Goal: Check status: Check status

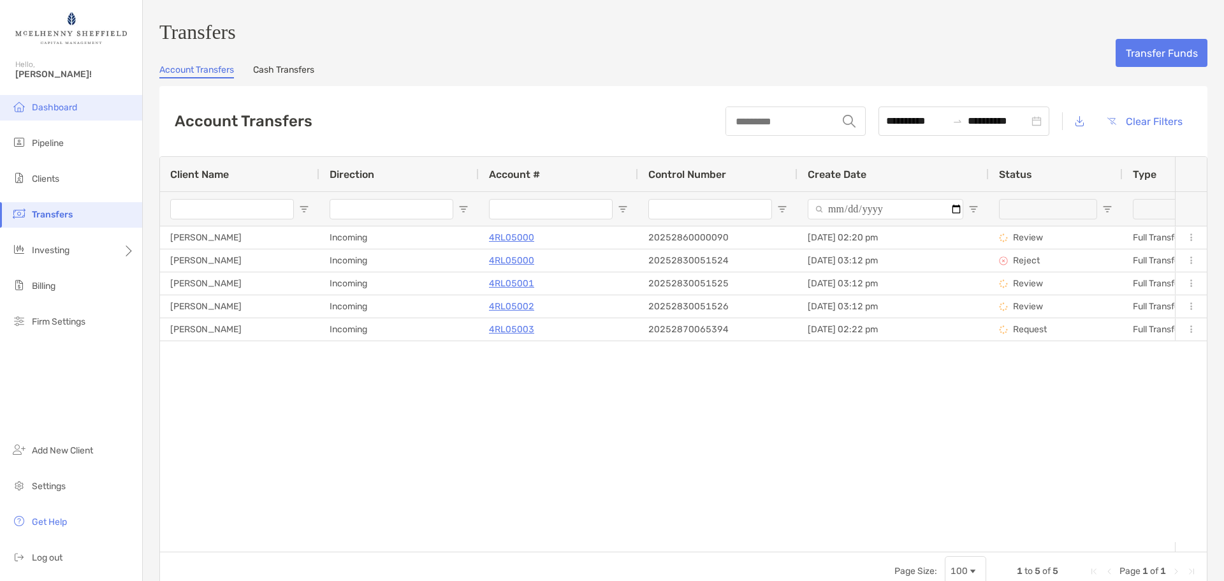
click at [47, 110] on span "Dashboard" at bounding box center [54, 107] width 45 height 11
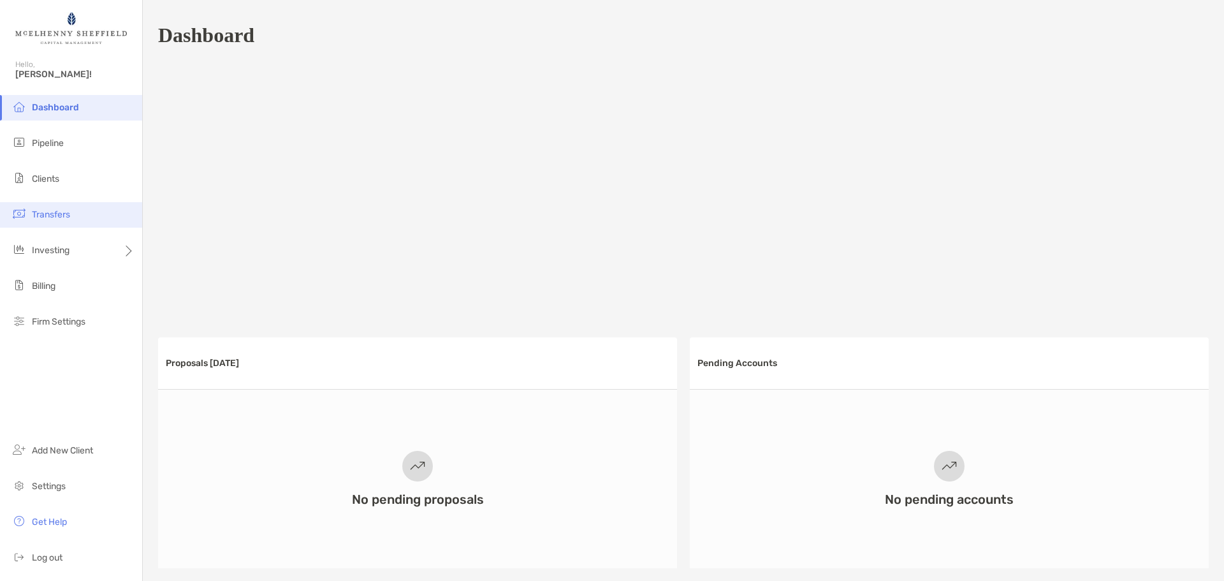
click at [47, 212] on span "Transfers" at bounding box center [51, 214] width 38 height 11
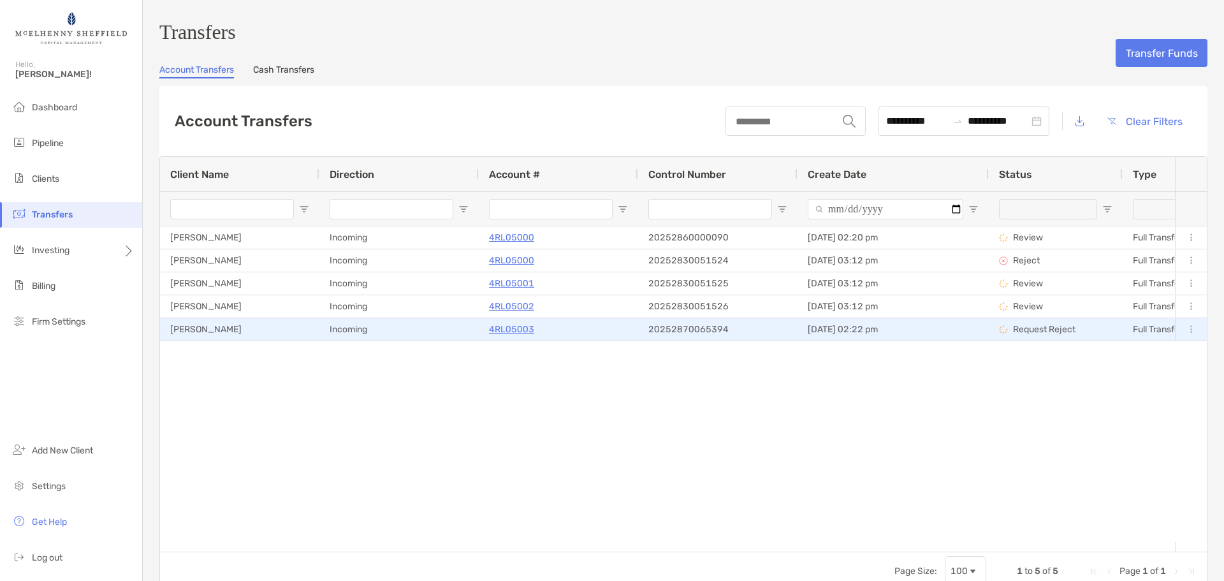
click at [1039, 332] on p "Request Reject" at bounding box center [1044, 329] width 62 height 16
click at [403, 334] on div "Incoming" at bounding box center [398, 329] width 159 height 22
click at [518, 334] on p "4RL05003" at bounding box center [511, 329] width 45 height 16
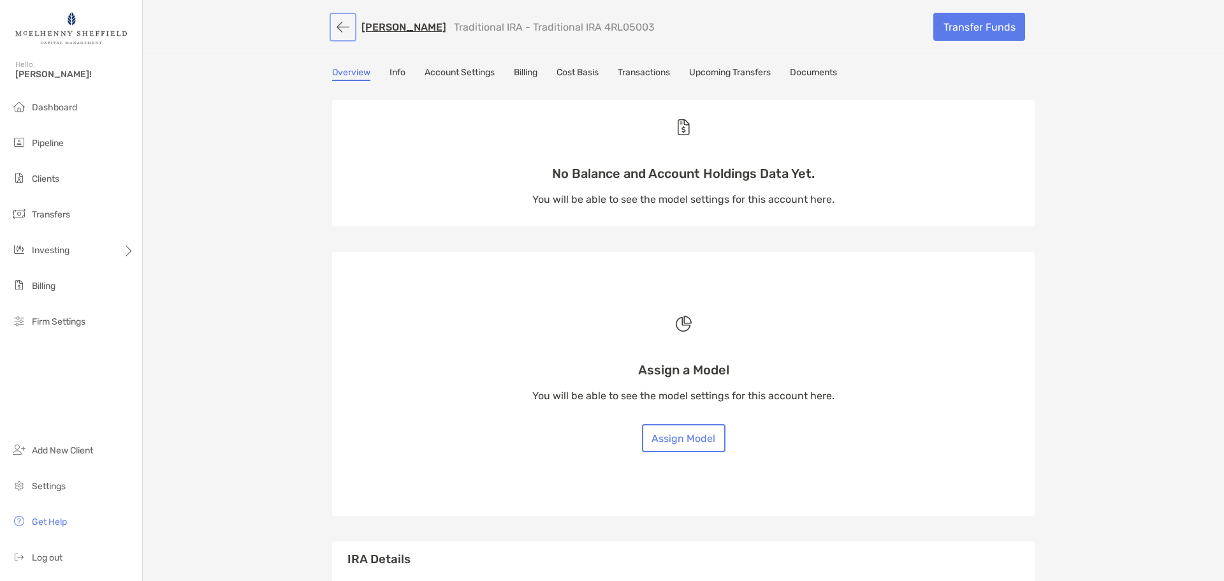
click at [337, 30] on button "button" at bounding box center [343, 27] width 22 height 24
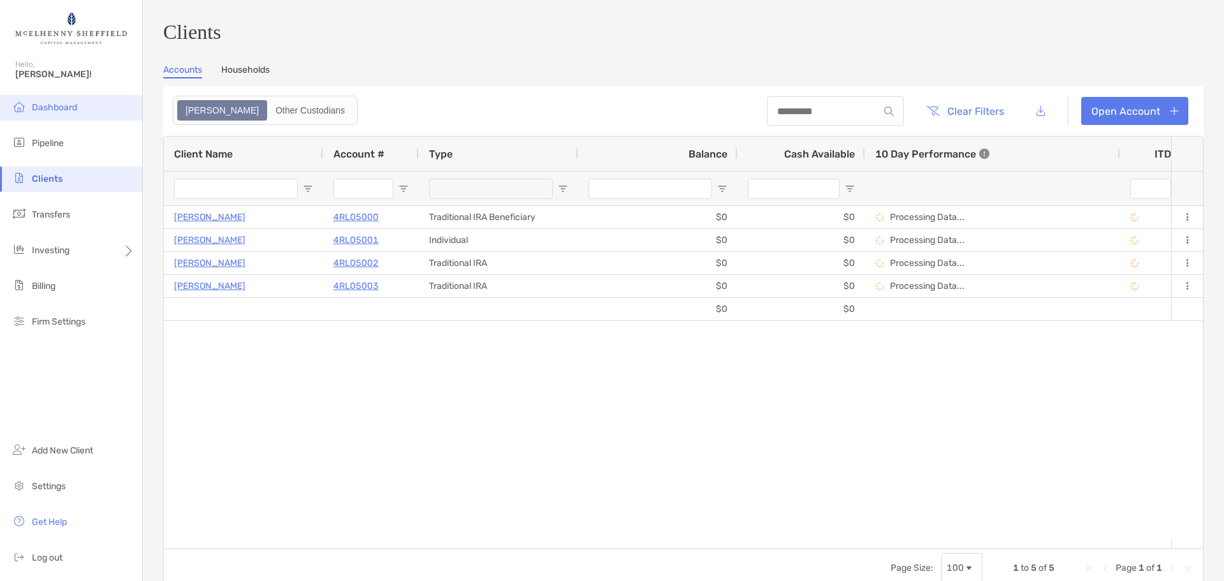
click at [41, 110] on span "Dashboard" at bounding box center [54, 107] width 45 height 11
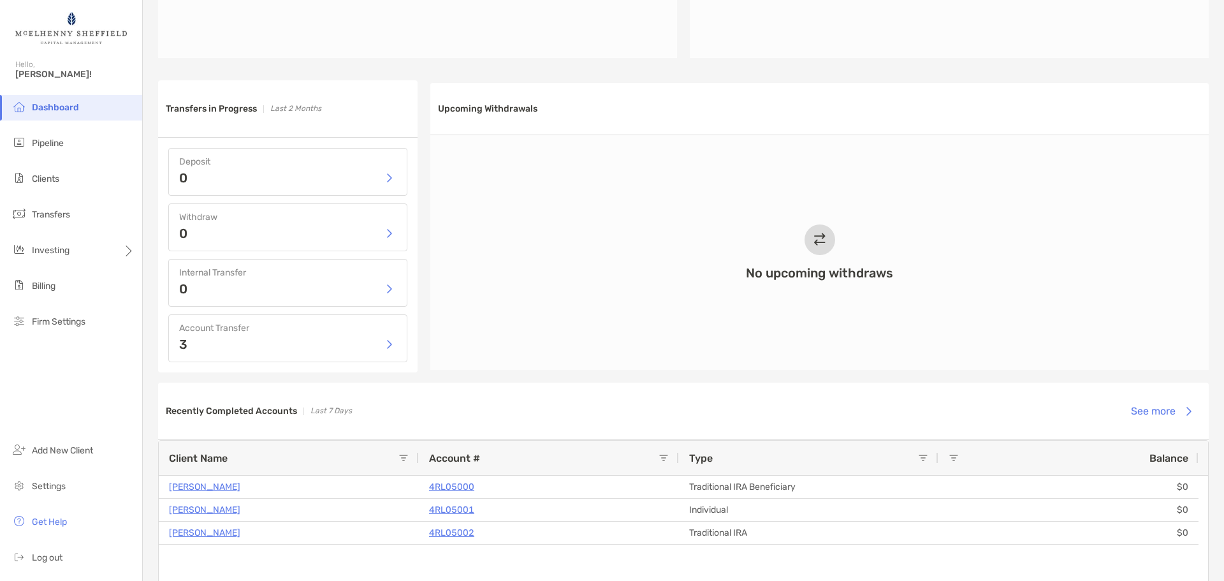
scroll to position [638, 0]
